Goal: Information Seeking & Learning: Learn about a topic

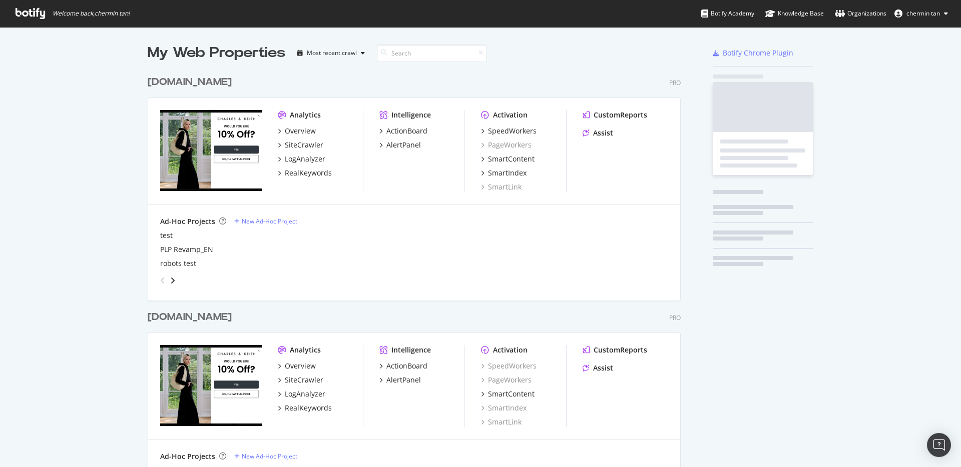
scroll to position [592, 534]
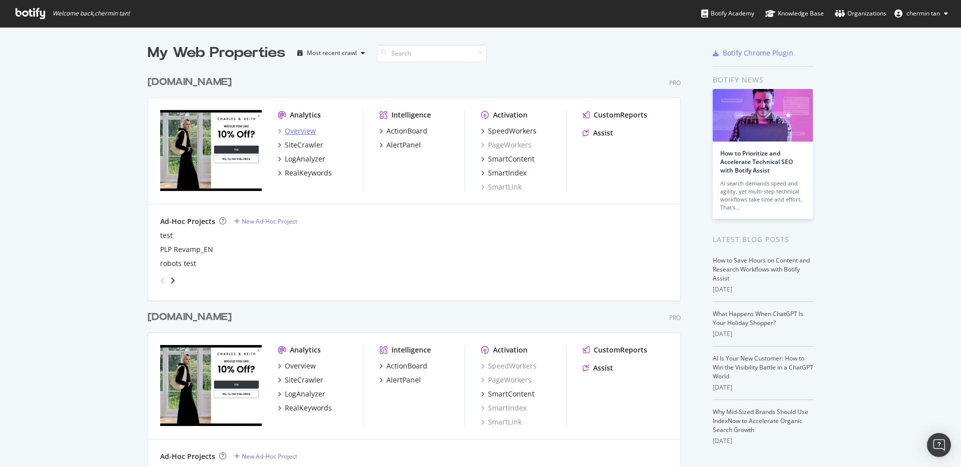
drag, startPoint x: 407, startPoint y: 224, endPoint x: 300, endPoint y: 126, distance: 144.9
click at [407, 224] on div "Ad-Hoc Projects New Ad-Hoc Project" at bounding box center [414, 222] width 508 height 10
click at [293, 131] on div "Overview" at bounding box center [300, 131] width 31 height 10
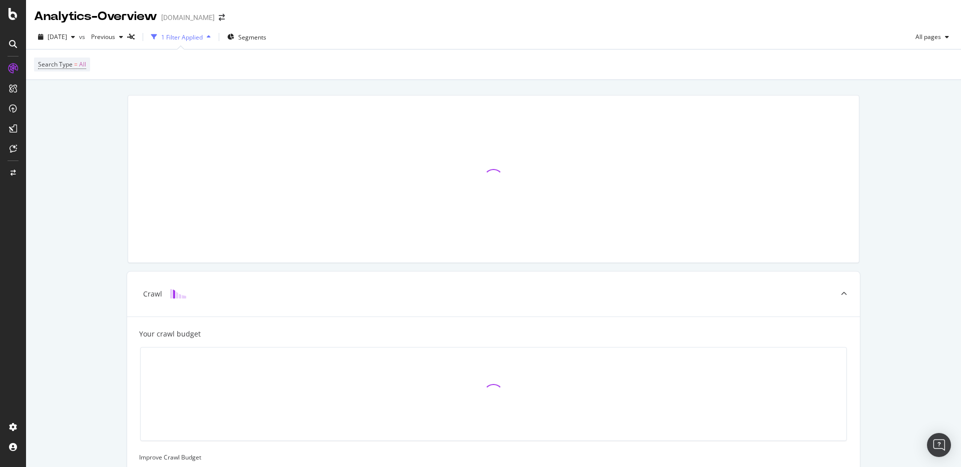
click at [234, 66] on div "Search Type = All" at bounding box center [493, 65] width 919 height 30
click at [227, 77] on div "Search Type = All" at bounding box center [493, 65] width 919 height 30
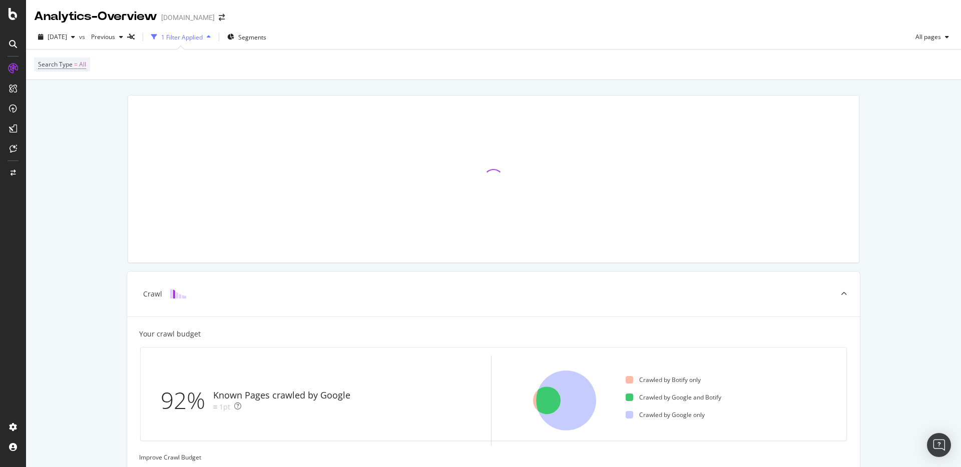
click at [80, 272] on div "Crawl Your crawl budget 92% Known Pages crawled by Google 1pt Crawled by Botify…" at bounding box center [493, 444] width 935 height 728
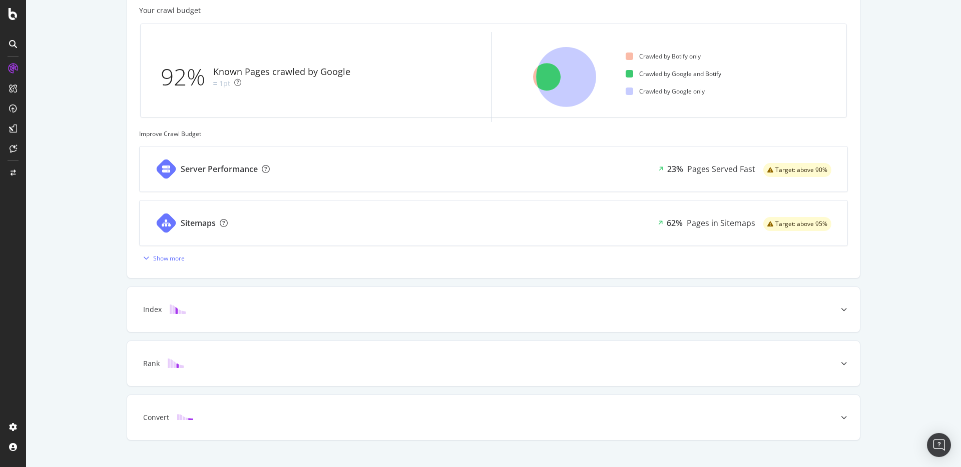
scroll to position [340, 0]
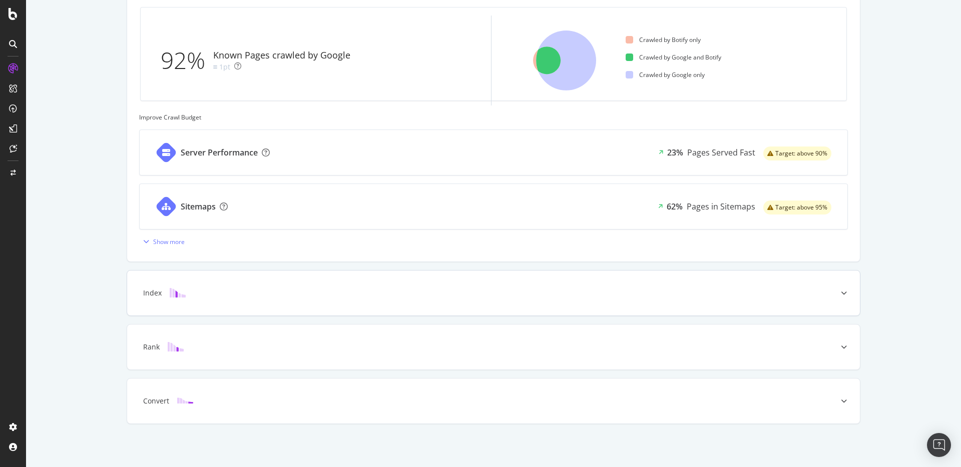
click at [223, 290] on div "Index" at bounding box center [477, 293] width 693 height 10
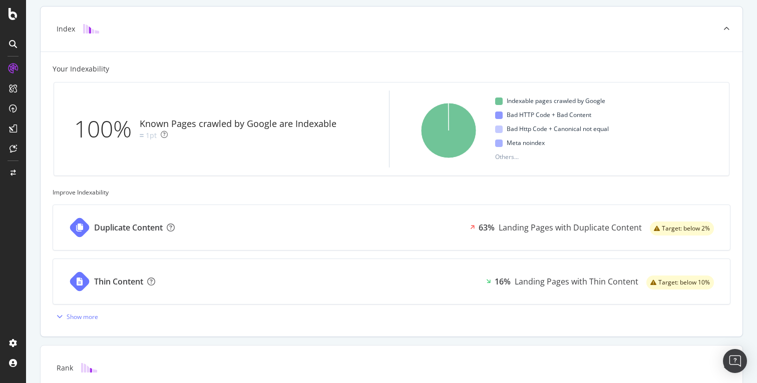
scroll to position [307, 0]
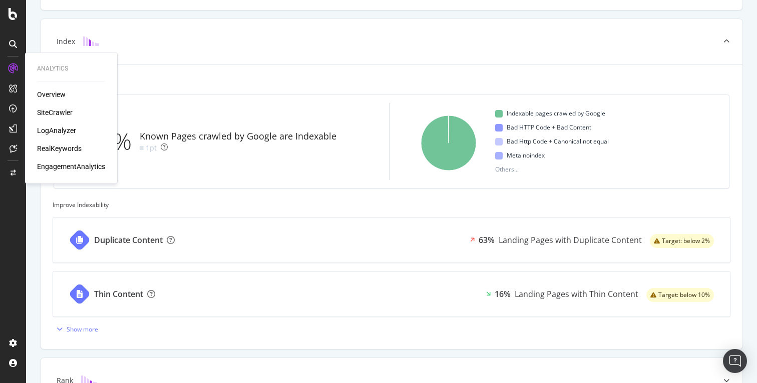
click at [52, 129] on div "LogAnalyzer" at bounding box center [56, 131] width 39 height 10
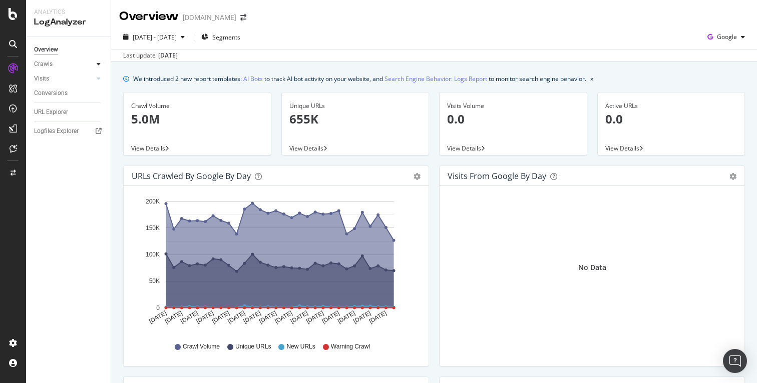
click at [97, 63] on icon at bounding box center [99, 64] width 4 height 6
click at [59, 77] on div "Daily Distribution" at bounding box center [62, 79] width 47 height 11
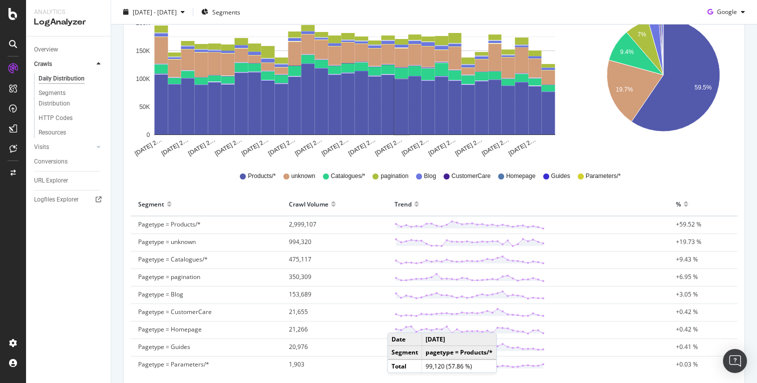
scroll to position [244, 0]
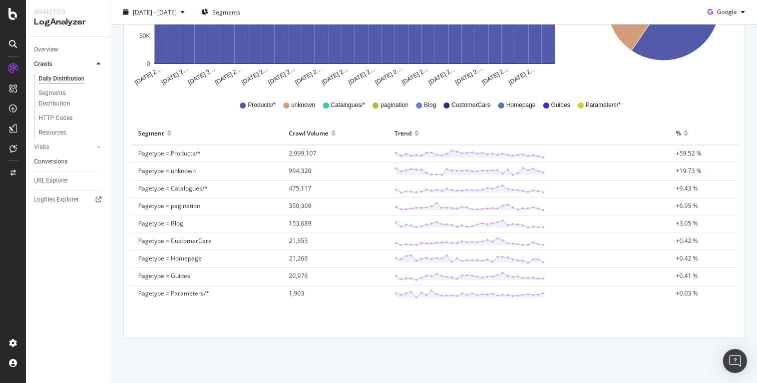
click at [94, 147] on div at bounding box center [99, 147] width 10 height 10
click at [65, 94] on div "Daily Distribution" at bounding box center [62, 93] width 47 height 11
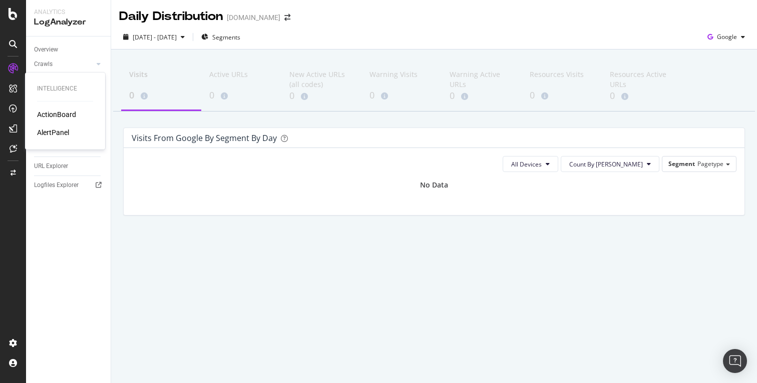
click at [14, 88] on icon at bounding box center [13, 89] width 8 height 8
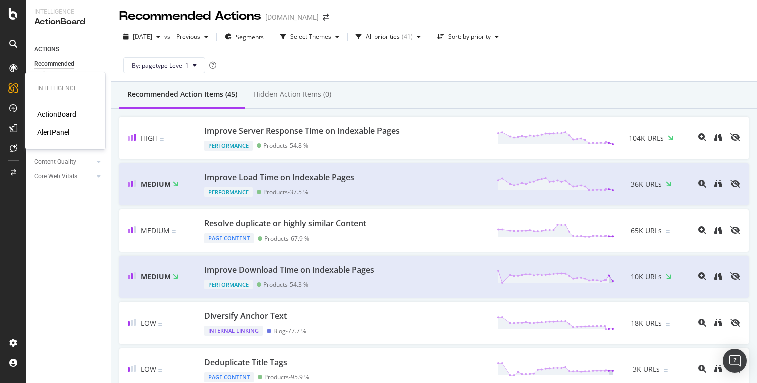
click at [45, 131] on div "AlertPanel" at bounding box center [53, 133] width 32 height 10
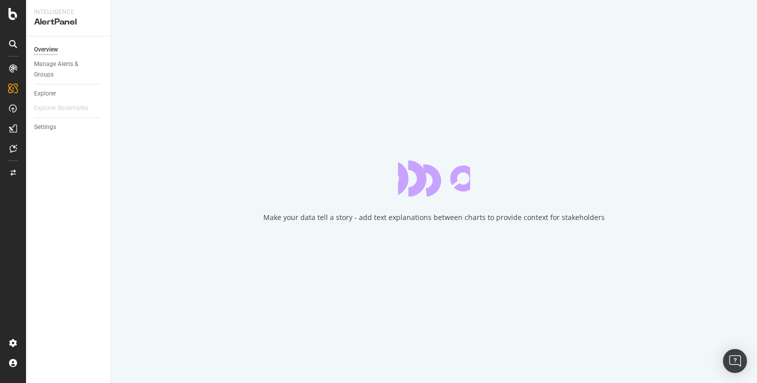
click at [2, 231] on div at bounding box center [13, 191] width 26 height 383
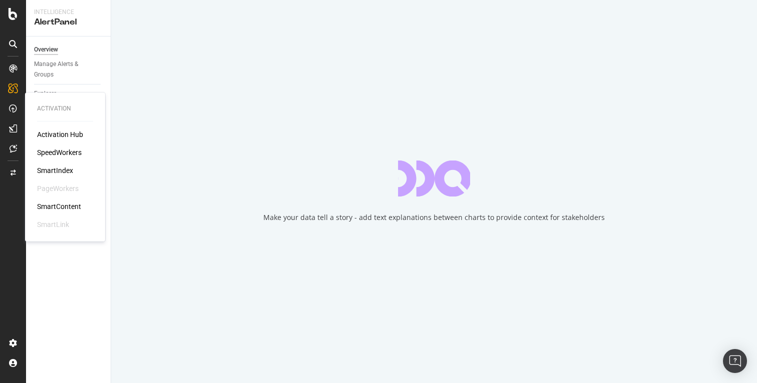
click at [51, 132] on div "Activation Hub" at bounding box center [60, 135] width 46 height 10
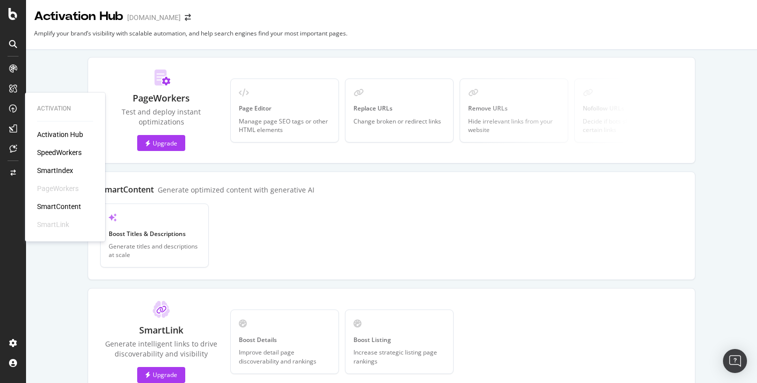
click at [49, 155] on div "SpeedWorkers" at bounding box center [59, 153] width 45 height 10
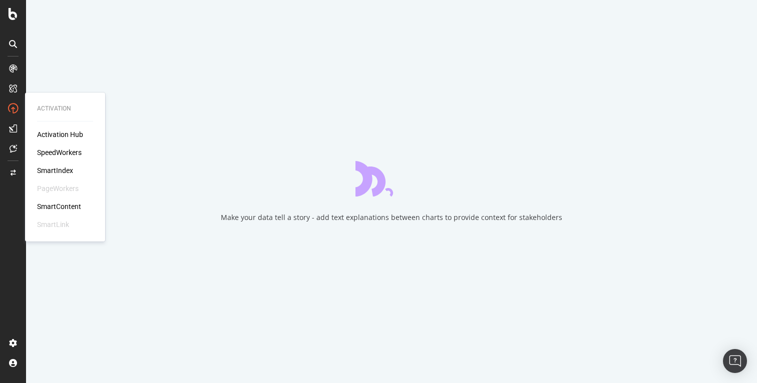
click at [51, 172] on div "SmartIndex" at bounding box center [55, 171] width 36 height 10
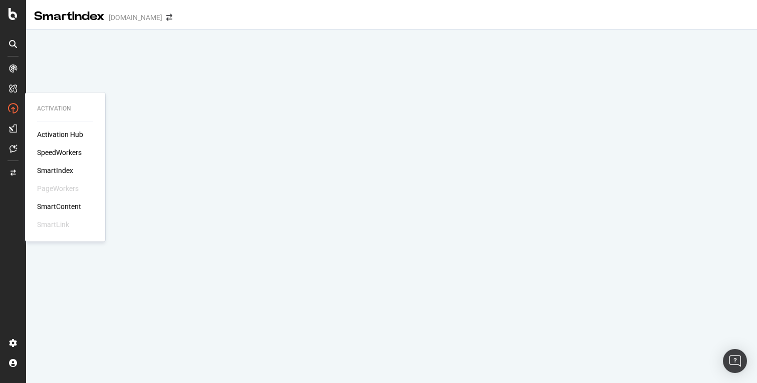
click at [69, 210] on div "SmartContent" at bounding box center [59, 207] width 44 height 10
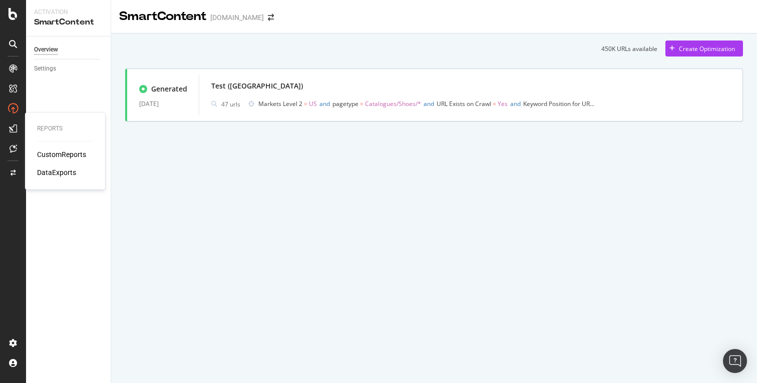
click at [63, 173] on div "DataExports" at bounding box center [56, 173] width 39 height 10
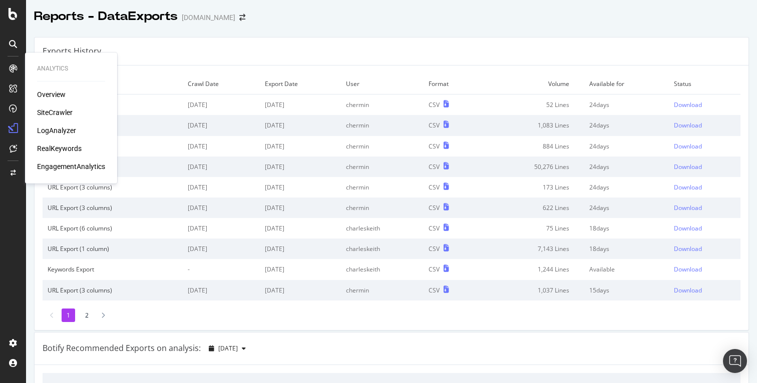
click at [50, 92] on div "Overview" at bounding box center [51, 95] width 29 height 10
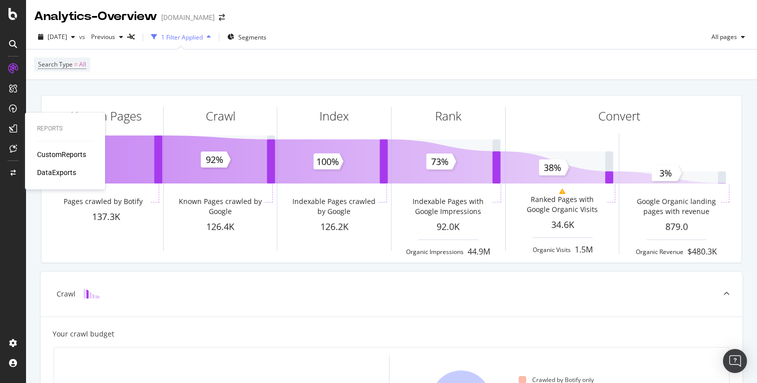
click at [60, 152] on div "CustomReports" at bounding box center [61, 155] width 49 height 10
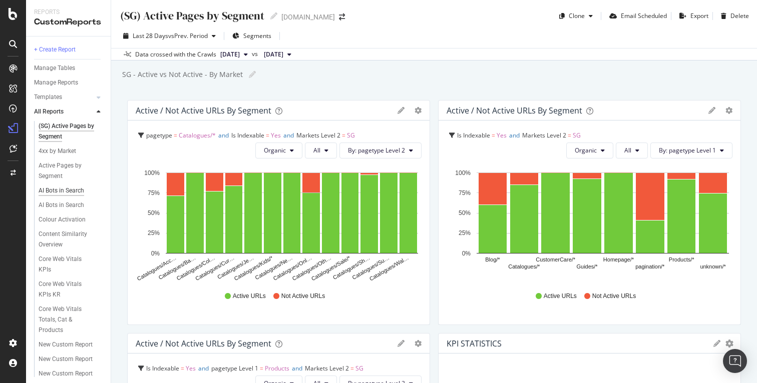
click at [61, 191] on div "AI Bots in Search" at bounding box center [62, 191] width 46 height 11
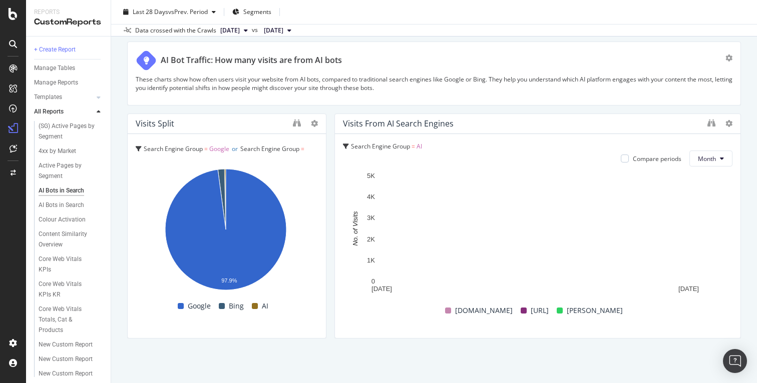
scroll to position [1728, 0]
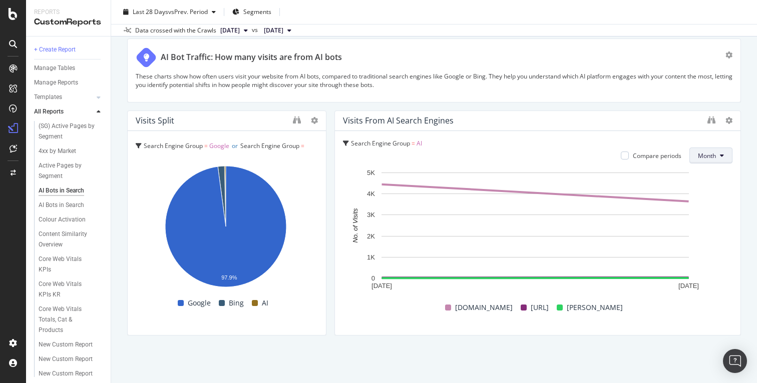
click at [698, 152] on span "Month" at bounding box center [707, 156] width 18 height 9
click at [698, 195] on span "Week" at bounding box center [700, 193] width 20 height 9
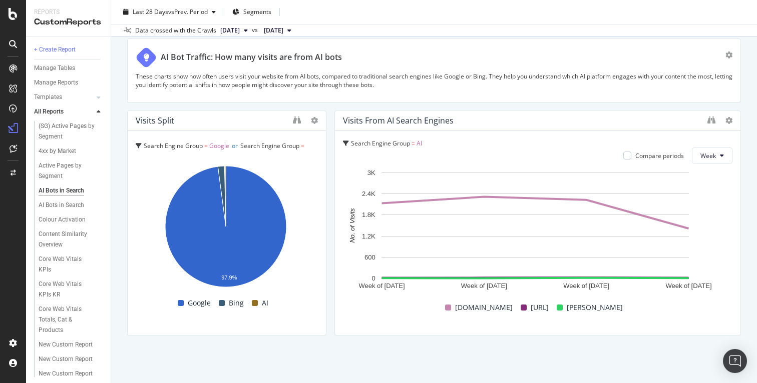
click at [736, 218] on div "AI Bots in Search AI Bots in Search charleskeith.com Clone Schedule Email Expor…" at bounding box center [434, 191] width 646 height 383
click at [709, 153] on button "Week" at bounding box center [712, 156] width 41 height 16
drag, startPoint x: 747, startPoint y: 186, endPoint x: 643, endPoint y: 161, distance: 107.1
click at [747, 186] on div "AI Bots in Search AI Bots in Search charleskeith.com Clone Schedule Email Expor…" at bounding box center [434, 191] width 646 height 383
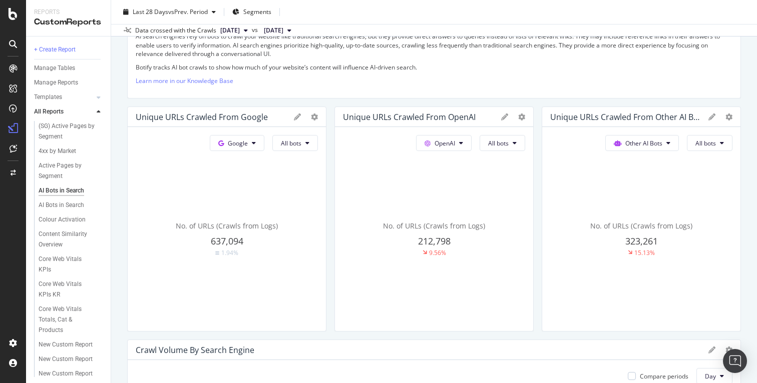
scroll to position [0, 0]
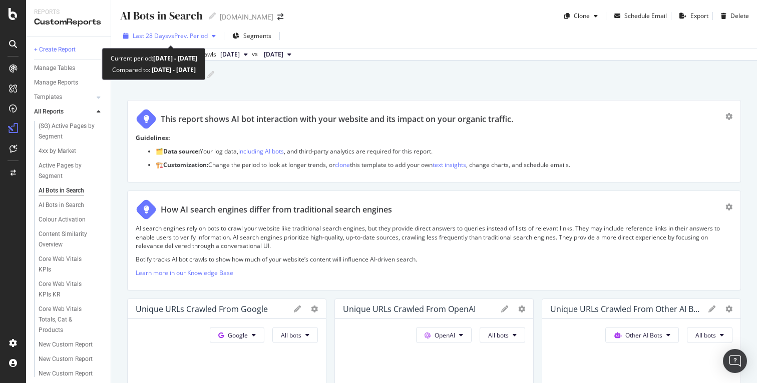
click at [189, 30] on div "Last 28 Days vs Prev. Period" at bounding box center [169, 36] width 101 height 15
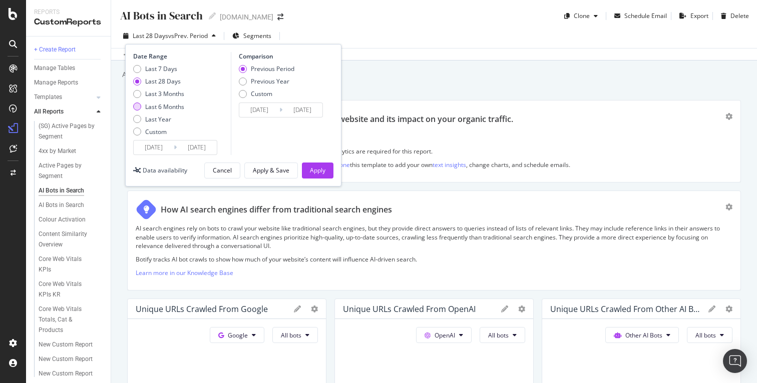
click at [173, 107] on div "Last 6 Months" at bounding box center [164, 107] width 39 height 9
type input "2025/03/15"
type input "2024/09/12"
type input "2025/03/14"
click at [316, 167] on div "Apply" at bounding box center [318, 170] width 16 height 9
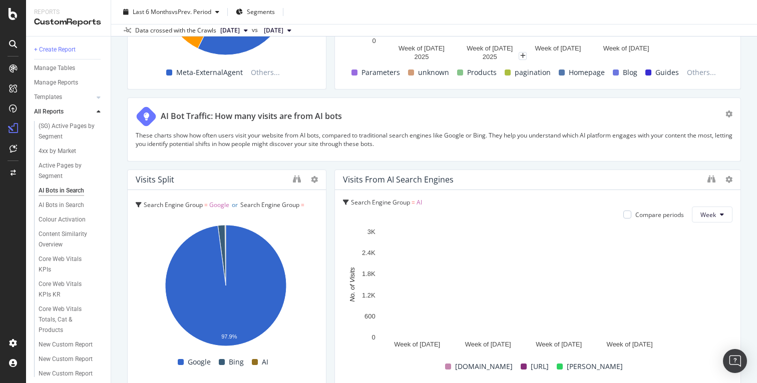
scroll to position [1670, 0]
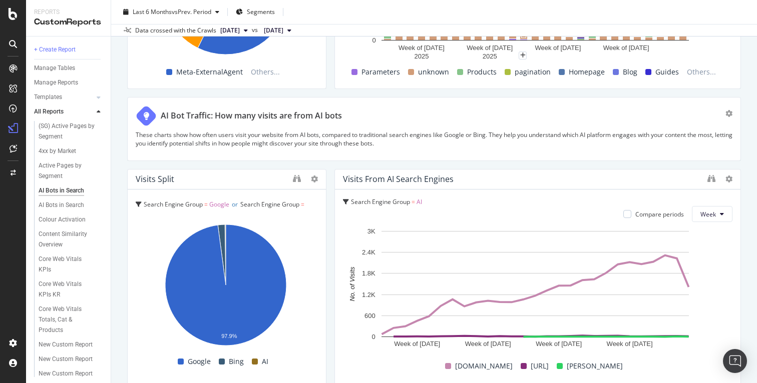
click at [470, 364] on span "chatgpt.com" at bounding box center [484, 366] width 58 height 12
click at [491, 364] on span "chatgpt.com" at bounding box center [484, 366] width 58 height 12
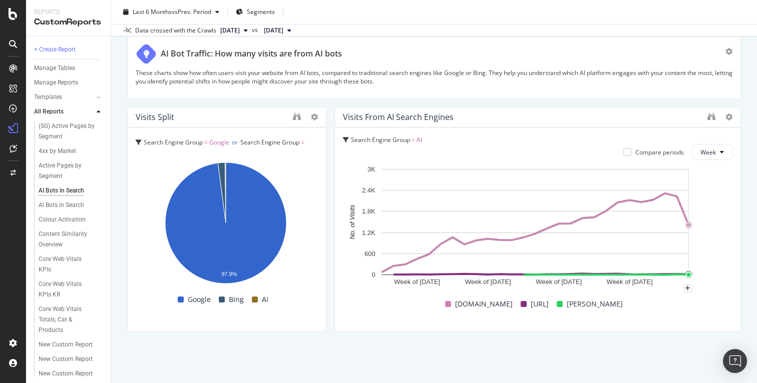
click at [718, 194] on rect "A chart." at bounding box center [535, 230] width 384 height 133
click at [66, 207] on div "AI Bots in Search" at bounding box center [62, 205] width 46 height 11
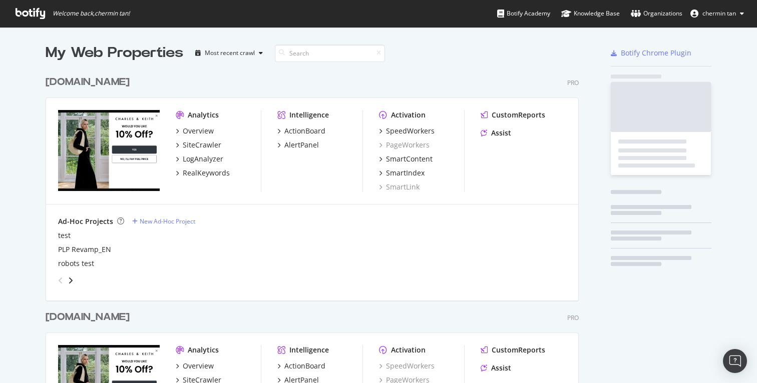
scroll to position [592, 534]
